Goal: Find specific page/section: Locate a particular part of the current website

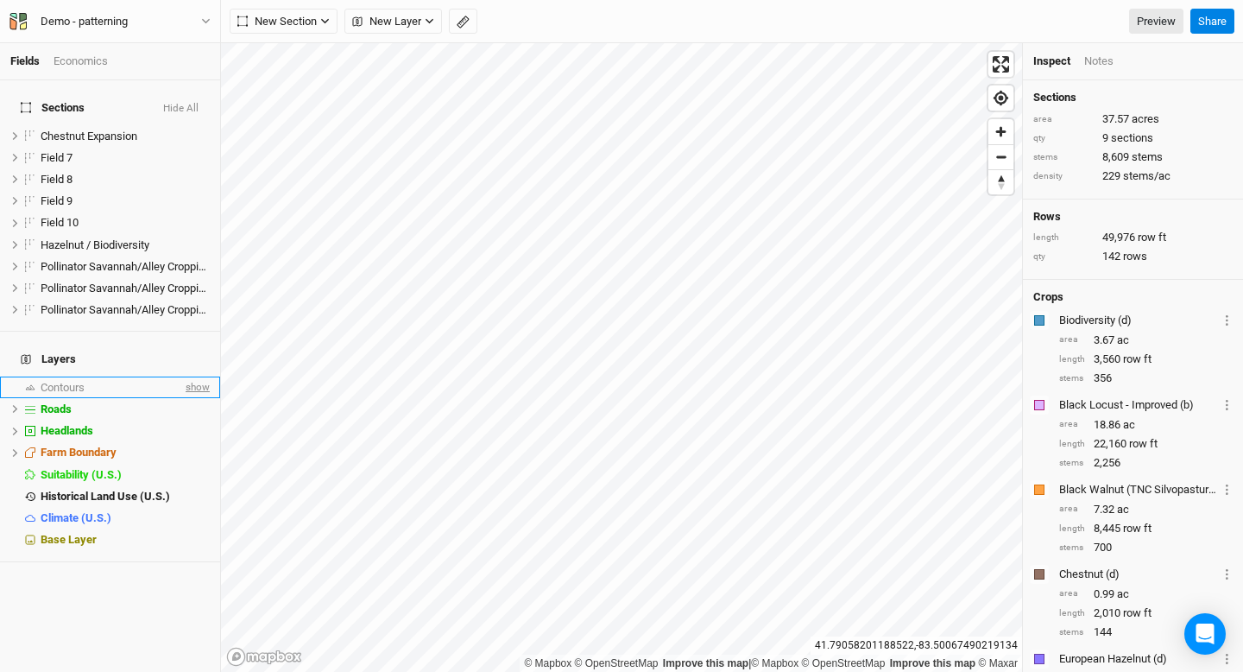
click at [195, 376] on span "show" at bounding box center [196, 387] width 28 height 22
click at [91, 381] on div "Contours" at bounding box center [114, 388] width 147 height 14
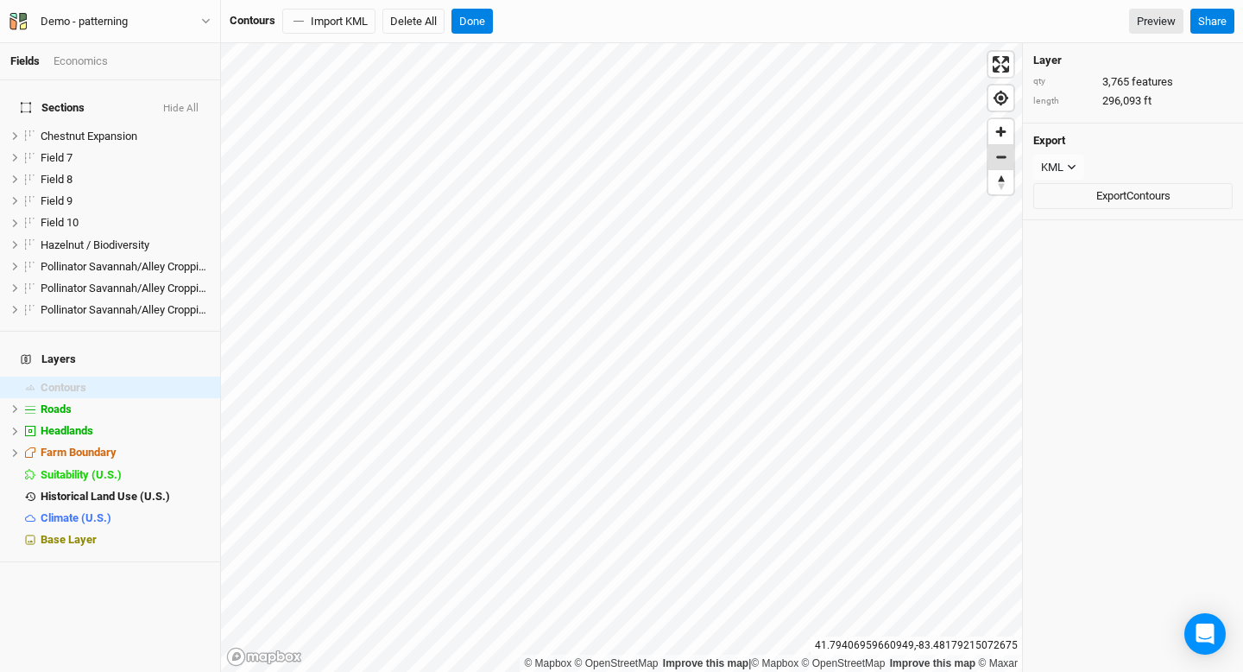
click at [1001, 161] on span "Zoom out" at bounding box center [1000, 157] width 25 height 24
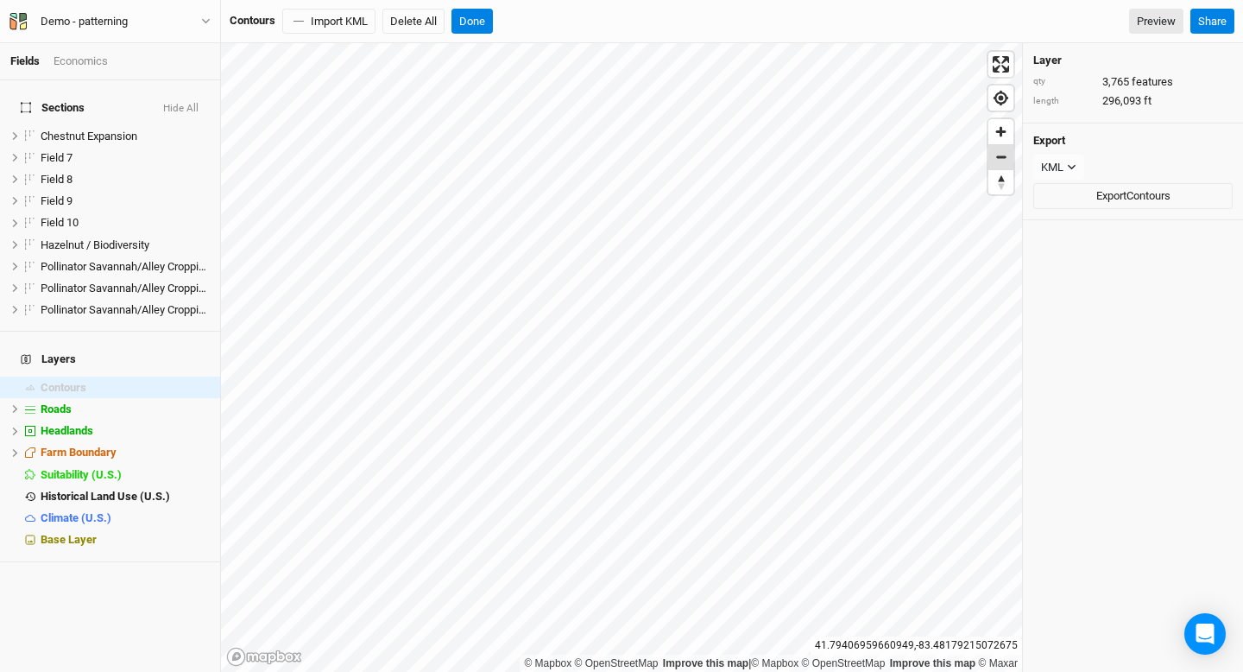
click at [1001, 161] on span "Zoom out" at bounding box center [1000, 157] width 25 height 24
click at [57, 381] on span "Contours" at bounding box center [64, 387] width 46 height 13
click at [1004, 130] on span "Zoom in" at bounding box center [1000, 131] width 25 height 25
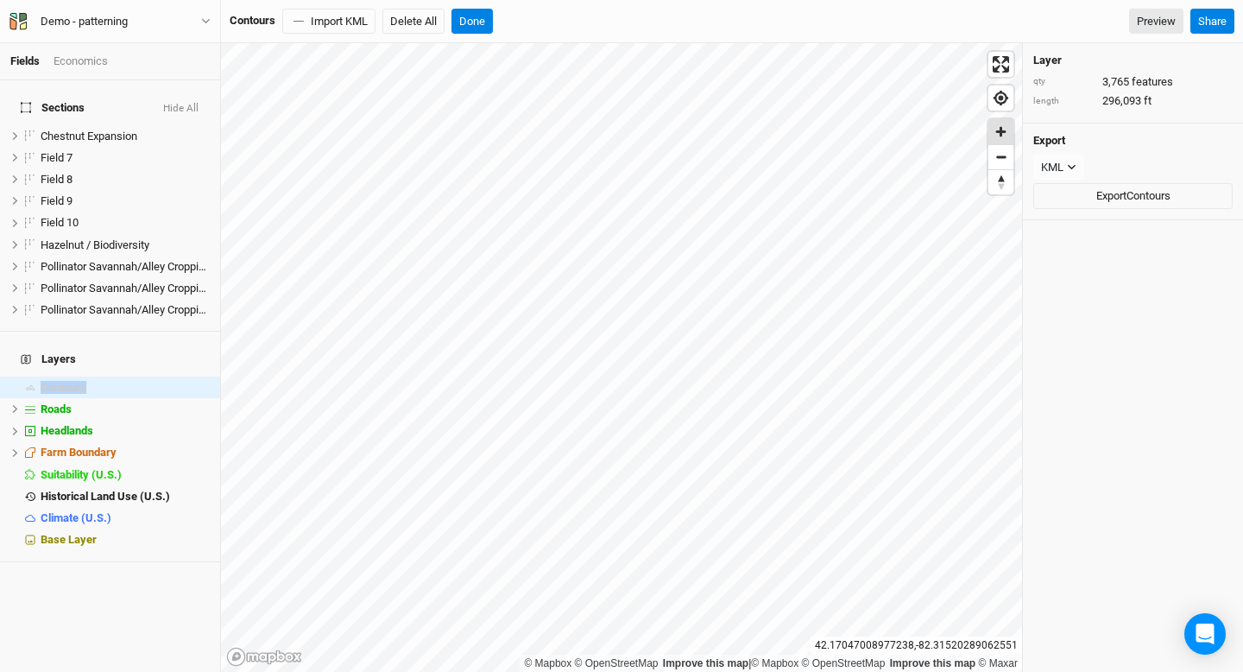
click at [1004, 130] on span "Zoom in" at bounding box center [1000, 131] width 25 height 25
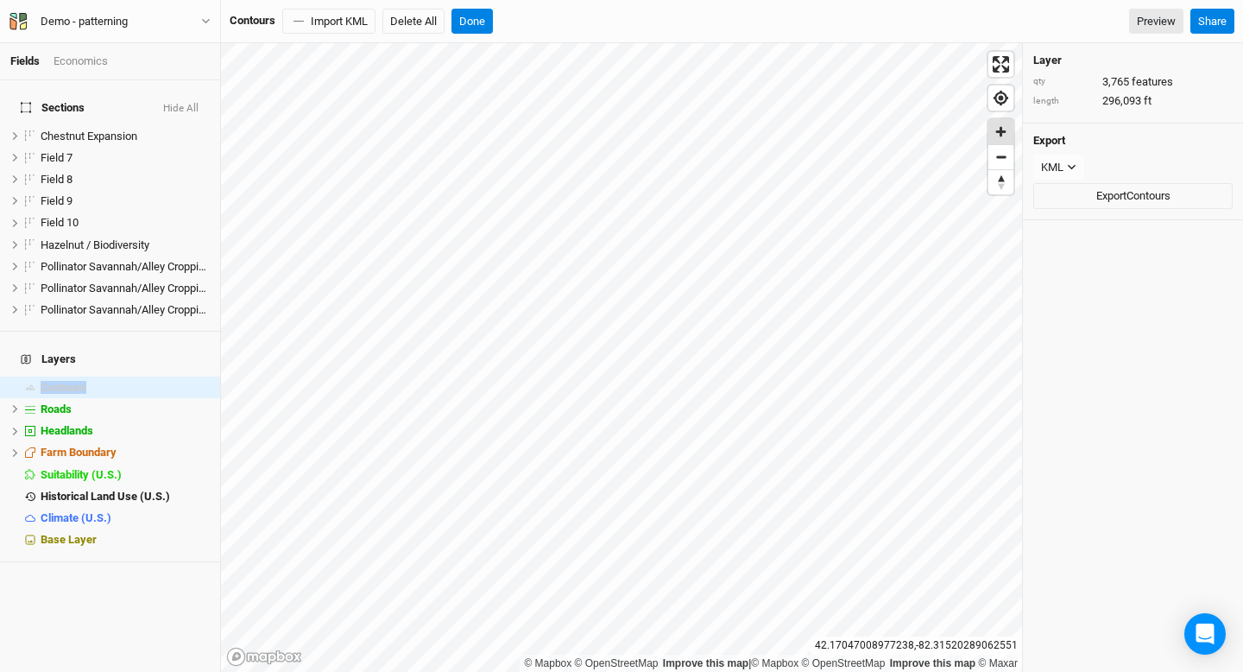
click at [1004, 130] on span "Zoom in" at bounding box center [1000, 131] width 25 height 25
click at [89, 402] on div "Roads" at bounding box center [114, 409] width 147 height 14
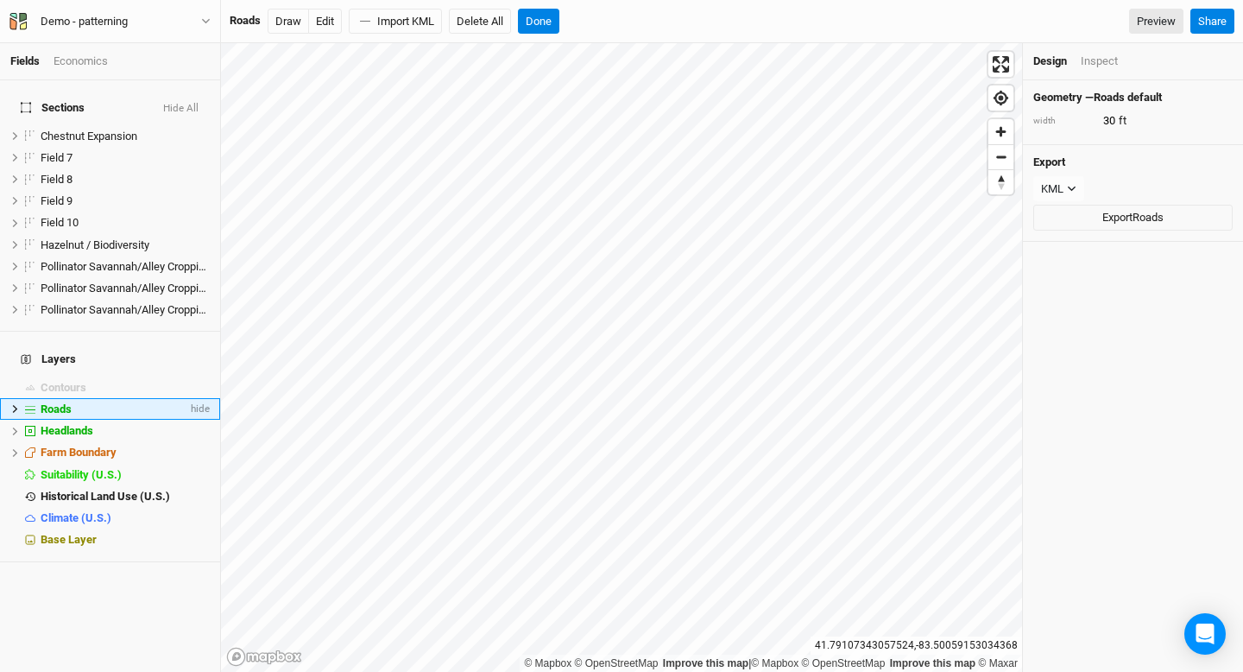
click at [18, 404] on icon at bounding box center [14, 408] width 9 height 9
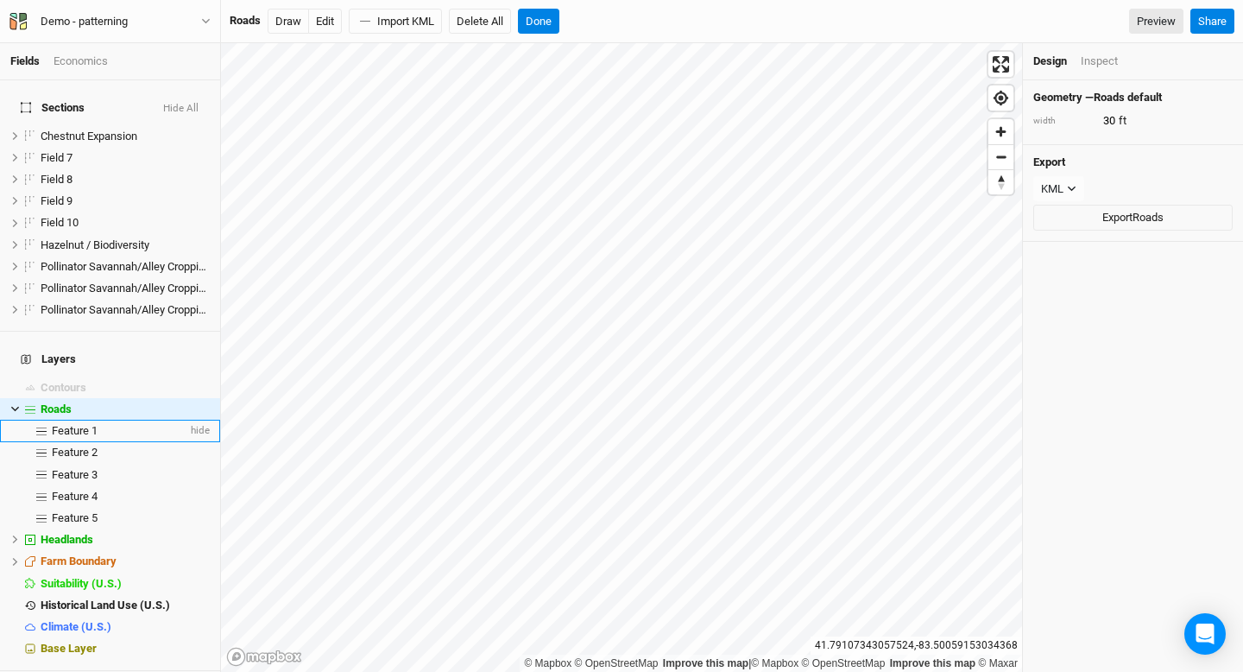
click at [82, 424] on span "Feature 1" at bounding box center [75, 430] width 46 height 13
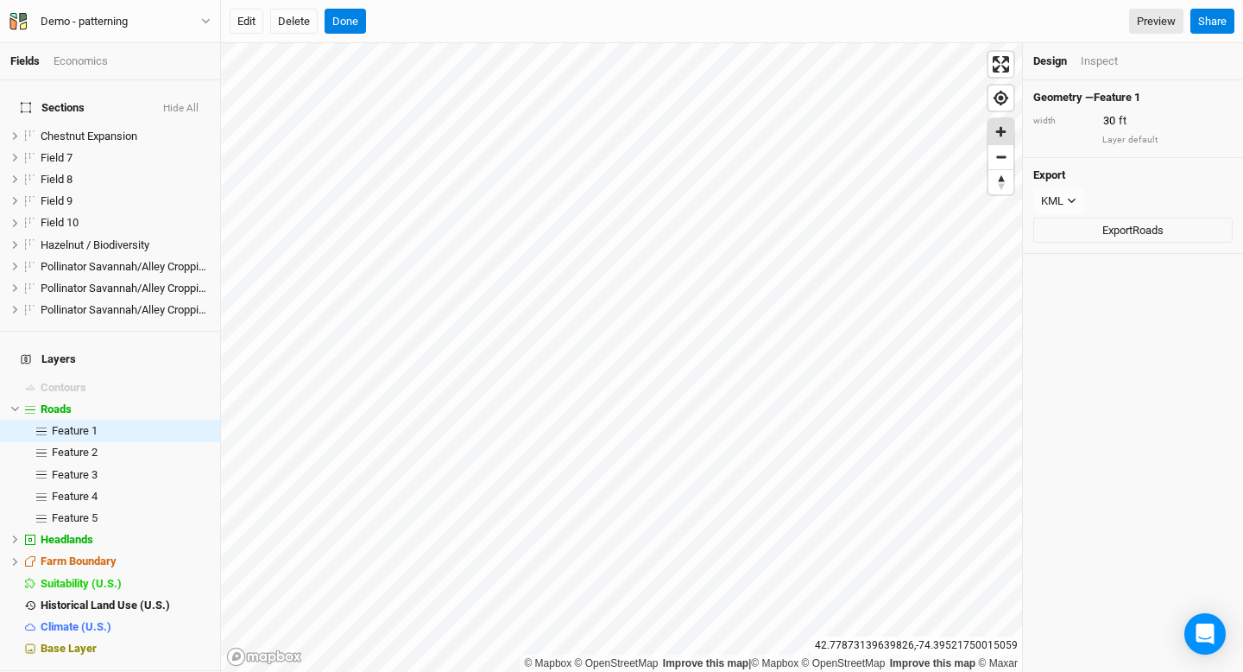
click at [1005, 135] on span "Zoom in" at bounding box center [1000, 131] width 25 height 25
click at [66, 381] on span "Contours" at bounding box center [64, 387] width 46 height 13
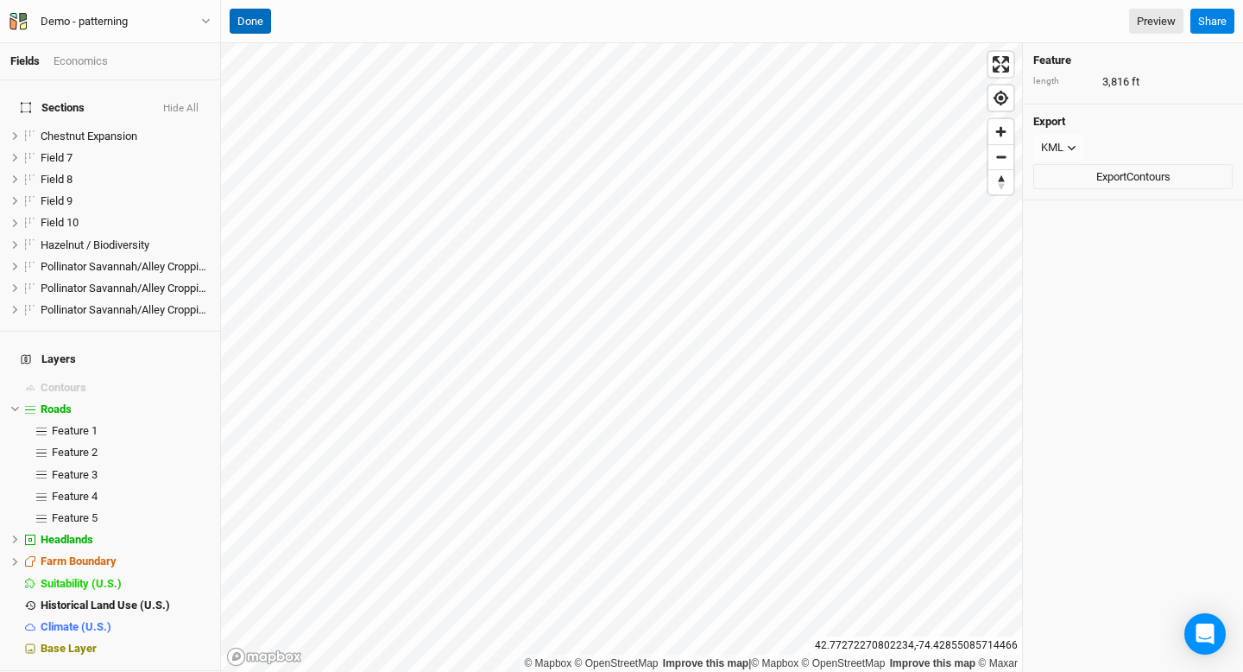
click at [252, 15] on button "Done" at bounding box center [250, 22] width 41 height 26
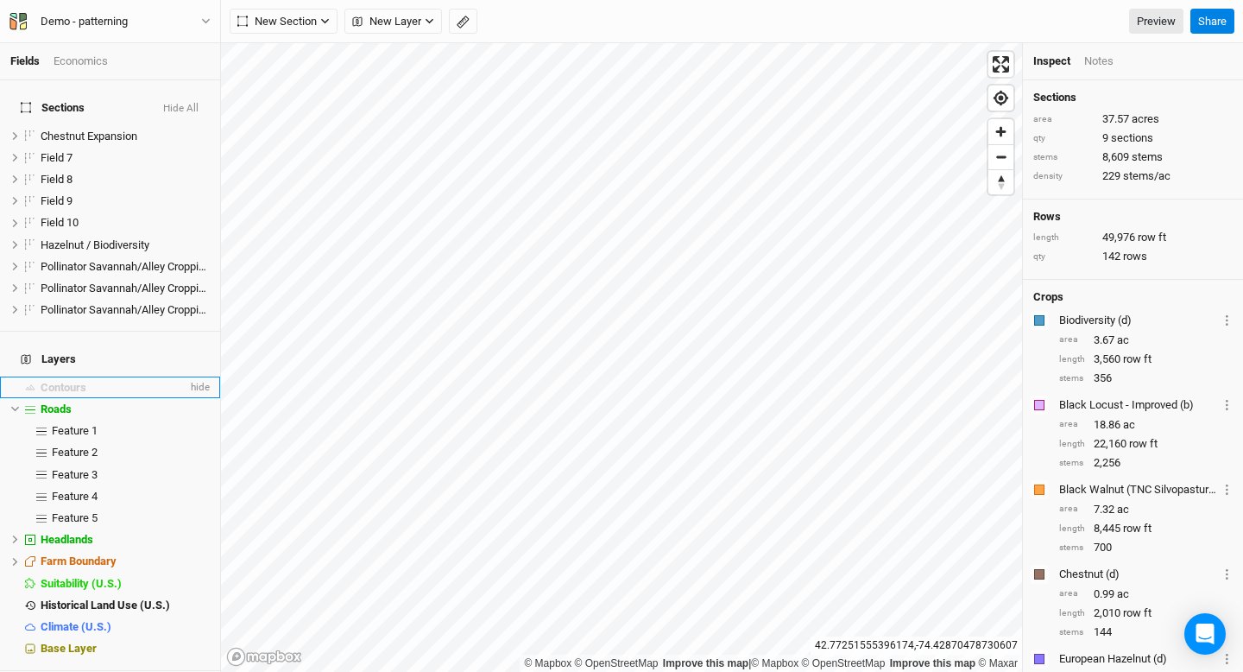
click at [105, 381] on div "Contours" at bounding box center [114, 388] width 147 height 14
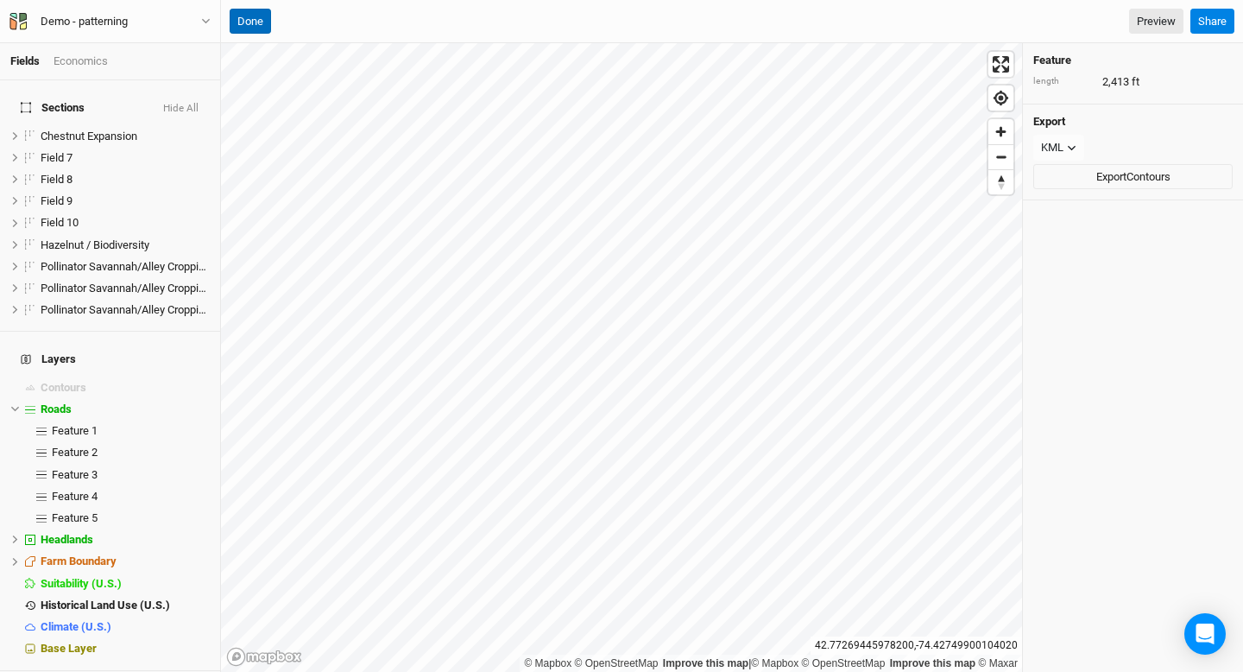
click at [259, 22] on button "Done" at bounding box center [250, 22] width 41 height 26
